Goal: Information Seeking & Learning: Compare options

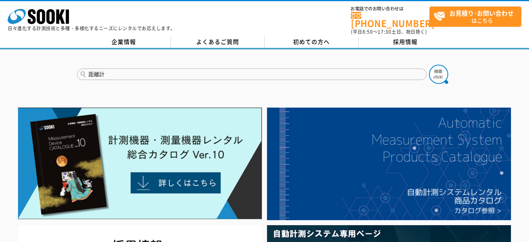
type input "距離計"
click at [429, 65] on button at bounding box center [438, 74] width 19 height 19
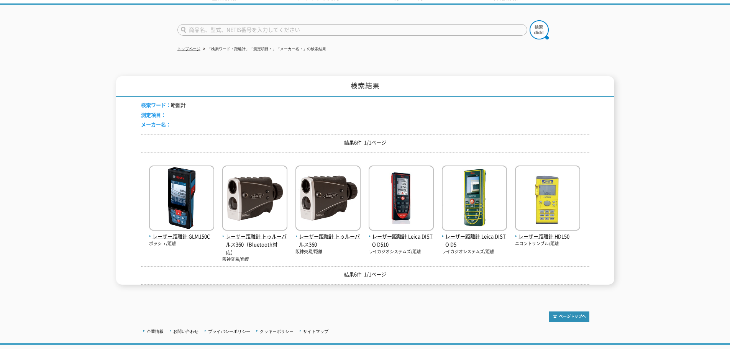
scroll to position [51, 0]
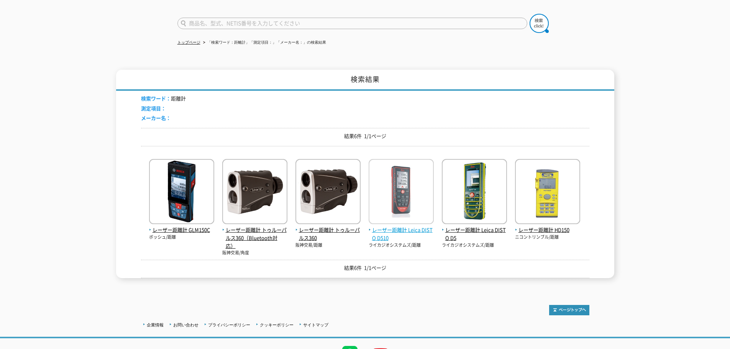
click at [396, 187] on img at bounding box center [401, 192] width 65 height 67
click at [391, 226] on span "レーザー距離計 Leica DISTO D510" at bounding box center [401, 234] width 65 height 16
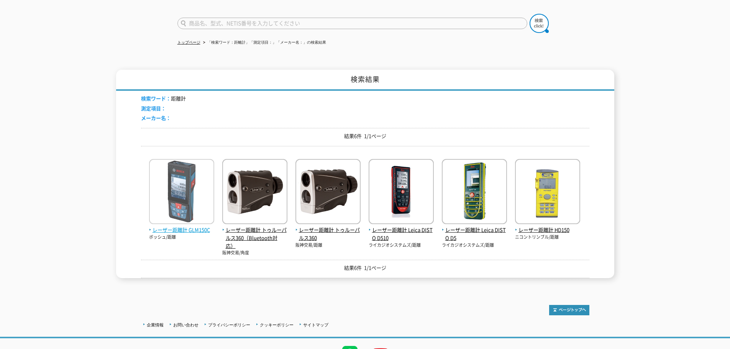
drag, startPoint x: 189, startPoint y: 199, endPoint x: 193, endPoint y: 195, distance: 5.7
click at [189, 199] on img at bounding box center [181, 192] width 65 height 67
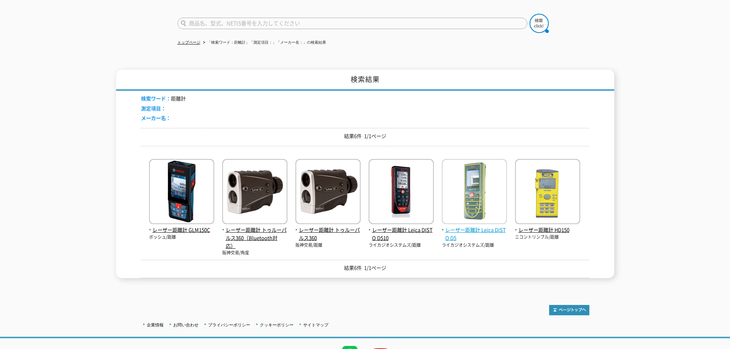
click at [475, 226] on span "レーザー距離計 Leica DISTO D5" at bounding box center [474, 234] width 65 height 16
click at [461, 190] on img at bounding box center [474, 192] width 65 height 67
click at [529, 197] on div "検索結果 検索ワード： 距離計 測定項目： メーカー名： 結果6件 1/1ページ レーザー距離計 GLM150C ボッシュ/距離" at bounding box center [365, 174] width 498 height 208
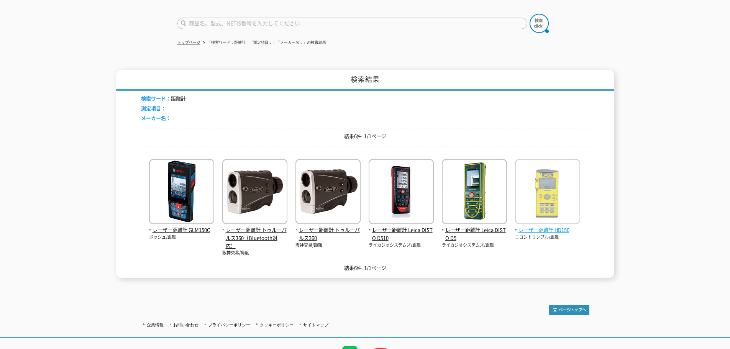
click at [529, 228] on span "レーザー距離計 HD150" at bounding box center [547, 230] width 65 height 8
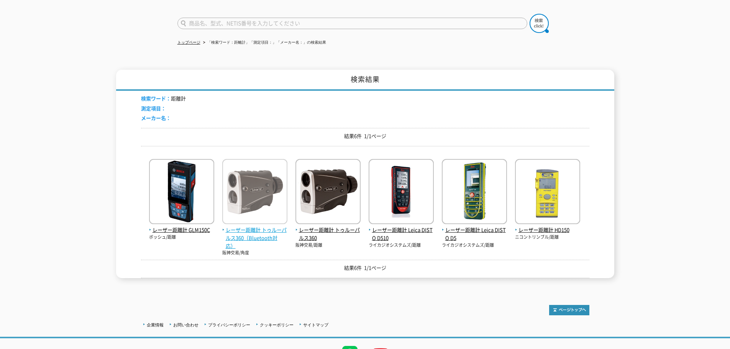
click at [248, 218] on img at bounding box center [254, 192] width 65 height 67
click at [266, 187] on img at bounding box center [254, 192] width 65 height 67
click at [252, 227] on span "レーザー距離計 トゥルーパルス360（Bluetooth対応）" at bounding box center [254, 238] width 65 height 24
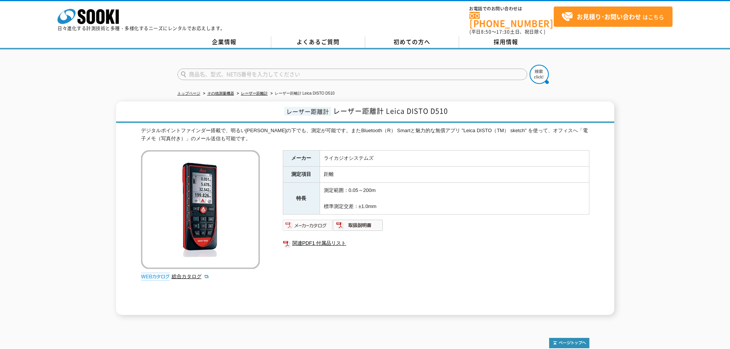
click at [313, 223] on img at bounding box center [308, 225] width 50 height 12
drag, startPoint x: 52, startPoint y: 79, endPoint x: 40, endPoint y: 48, distance: 32.9
click at [52, 79] on div at bounding box center [365, 67] width 730 height 37
click at [302, 219] on img at bounding box center [308, 225] width 50 height 12
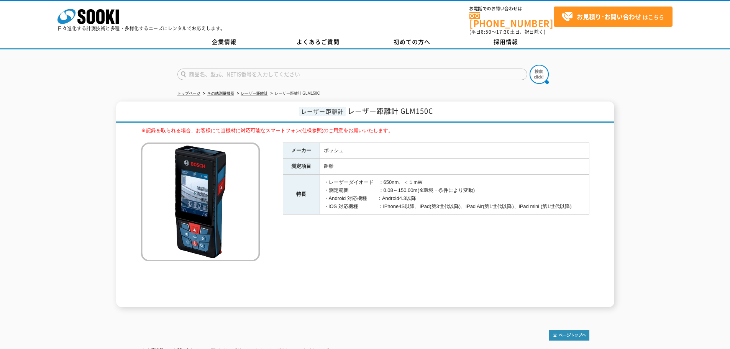
drag, startPoint x: 350, startPoint y: 193, endPoint x: 588, endPoint y: 205, distance: 238.7
click at [588, 205] on td "・レーザーダイオード　：650nm、＜１mW ・測定範囲　　　　　　：0.08～150.00m(※環境・条件により変動) ・Android 対応機種　　：An…" at bounding box center [454, 195] width 269 height 40
click at [376, 175] on td "・レーザーダイオード　：650nm、＜１mW ・測定範囲　　　　　　：0.08～150.00m(※環境・条件により変動) ・Android 対応機種　　：An…" at bounding box center [454, 195] width 269 height 40
click at [186, 113] on h1 "レーザー距離計 レーザー距離計 GLM150C" at bounding box center [365, 112] width 498 height 21
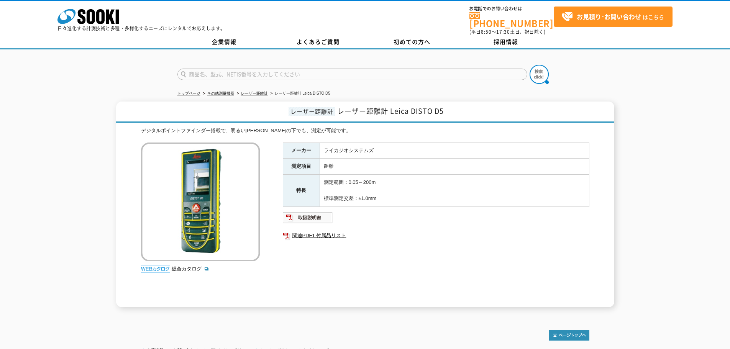
click at [82, 112] on div "レーザー距離計 レーザー距離計 Leica DISTO D5 デジタルポイントファインダー搭載で、明るい太陽の下でも、測定が可能です。 総合カタログ メーカー…" at bounding box center [365, 205] width 730 height 206
click at [400, 231] on link "関連PDF1 付属品リスト" at bounding box center [436, 236] width 307 height 10
drag, startPoint x: 631, startPoint y: 177, endPoint x: 625, endPoint y: 177, distance: 6.1
click at [631, 177] on div "レーザー距離計 レーザー距離計 Leica DISTO D5 デジタルポイントファインダー搭載で、明るい太陽の下でも、測定が可能です。 総合カタログ メーカー…" at bounding box center [365, 205] width 730 height 206
drag, startPoint x: 95, startPoint y: 90, endPoint x: 43, endPoint y: 21, distance: 85.4
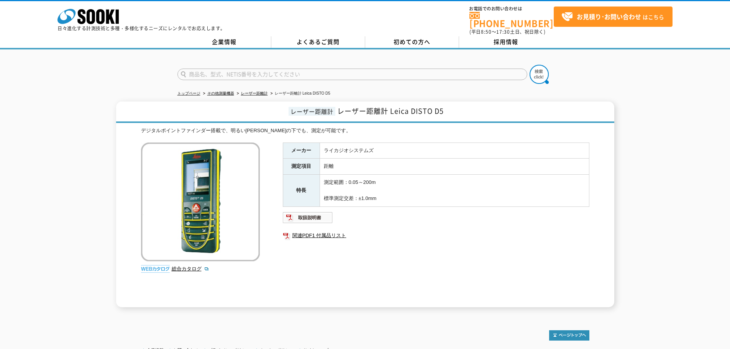
click at [95, 89] on div "トップページ その他測量機器 レーザー距離計 レーザー距離計 Leica DISTO D5 レーザー距離計 レーザー距離計 Leica DISTO D5 デジ…" at bounding box center [365, 182] width 730 height 266
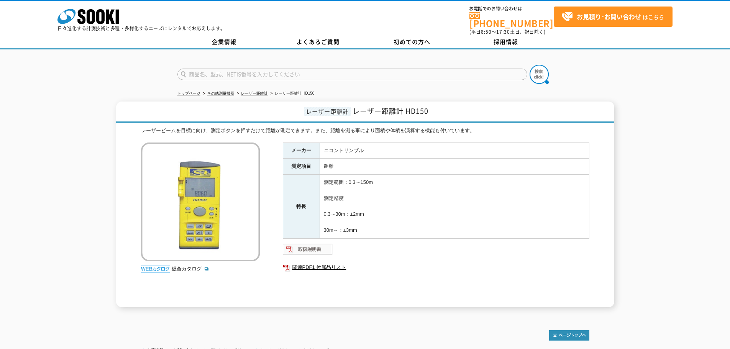
click at [319, 248] on img at bounding box center [308, 249] width 50 height 12
click at [77, 102] on div "レーザー距離計 レーザー距離計 HD150 レーザービームを目標に向け、測定ボタンを押すだけで距離が測定できます。また、距離を測る事により面積や体積を演算する…" at bounding box center [365, 205] width 730 height 206
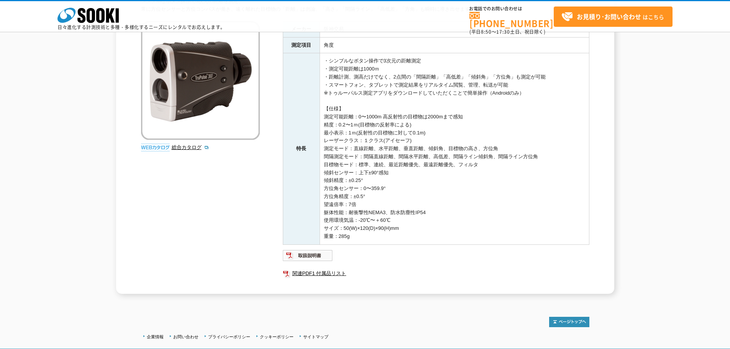
scroll to position [102, 0]
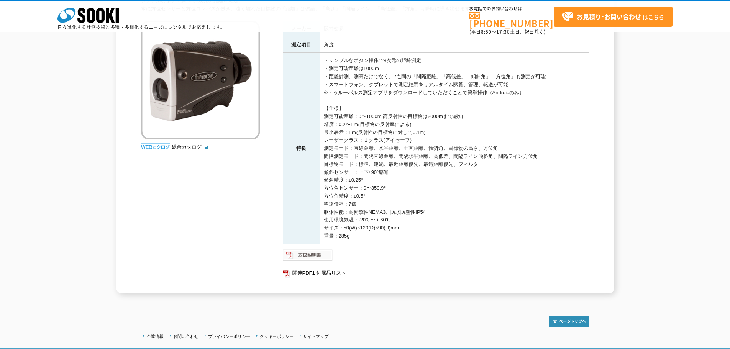
click at [315, 257] on img at bounding box center [308, 255] width 50 height 12
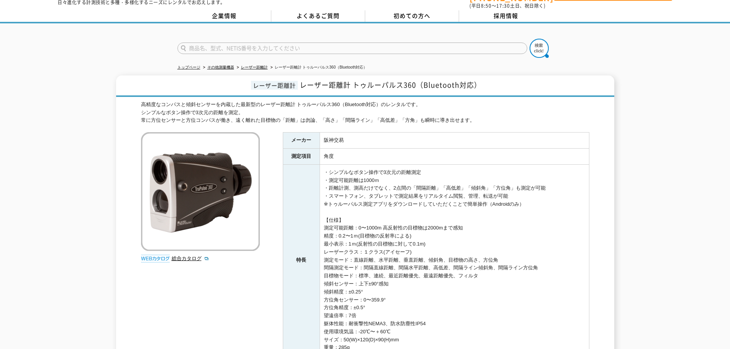
scroll to position [26, 0]
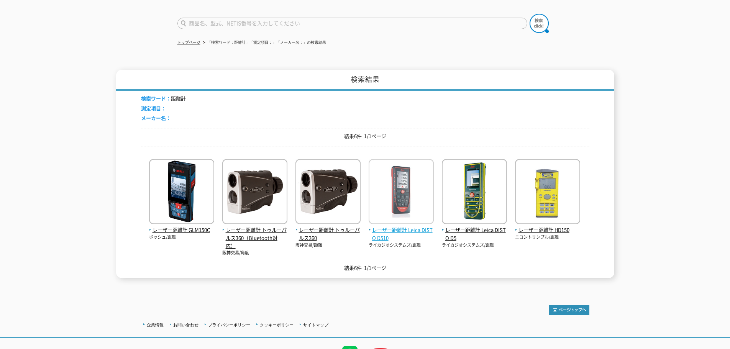
click at [404, 210] on img at bounding box center [401, 192] width 65 height 67
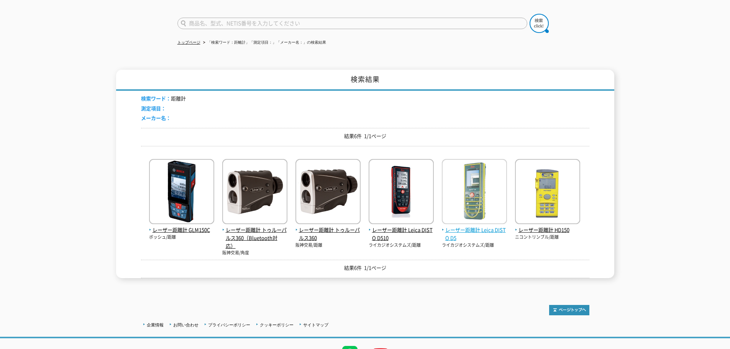
click at [477, 220] on img at bounding box center [474, 192] width 65 height 67
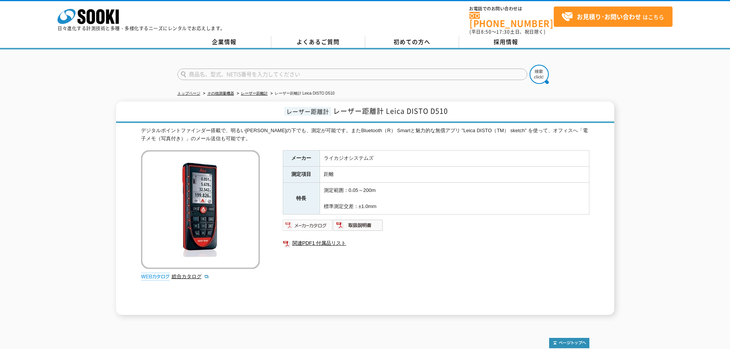
click at [312, 222] on img at bounding box center [308, 225] width 50 height 12
click at [104, 103] on div "レーザー距離計 レーザー距離計 Leica DISTO D510 デジタルポイントファインダー搭載で、明るい太陽の下でも、測定が可能です。またBluetoot…" at bounding box center [365, 208] width 730 height 213
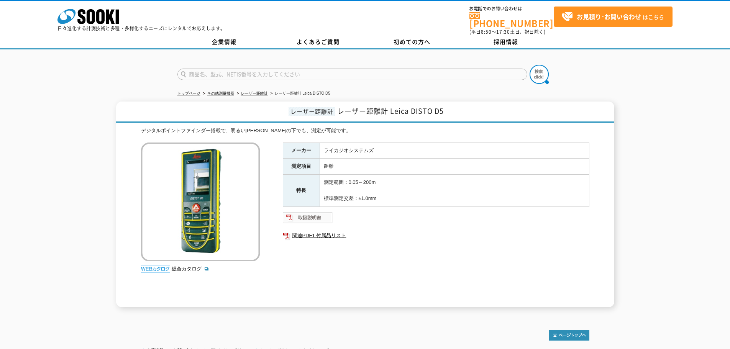
click at [312, 213] on img at bounding box center [308, 218] width 50 height 12
